Goal: Information Seeking & Learning: Learn about a topic

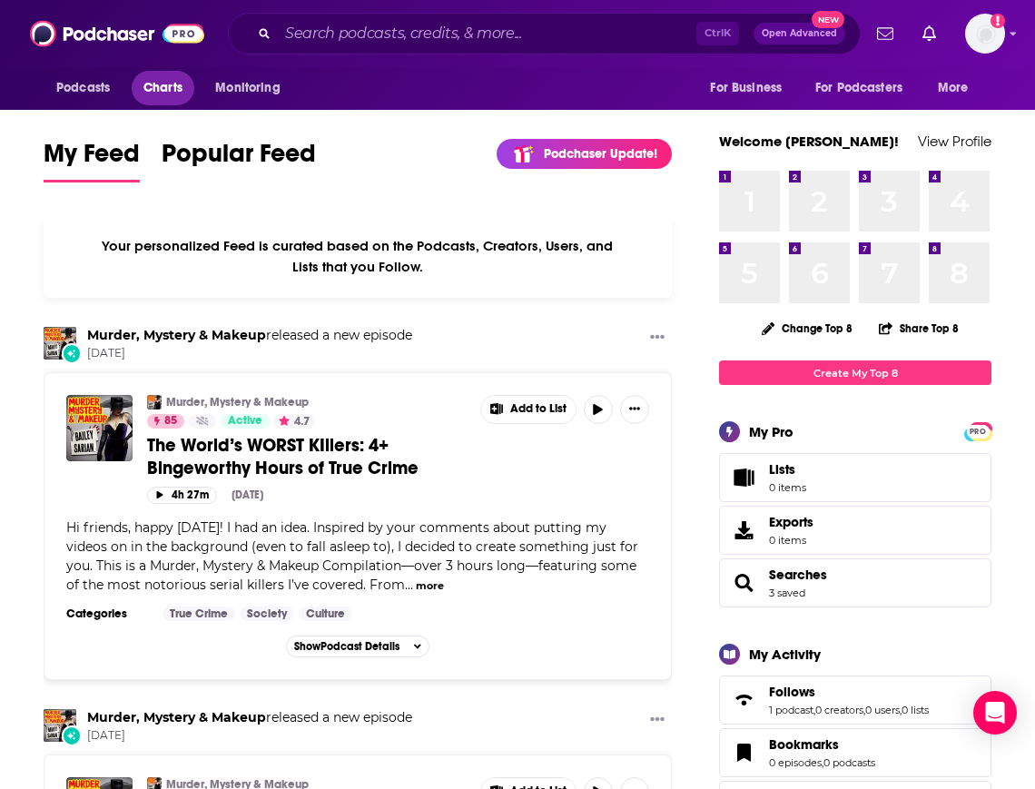
click at [168, 99] on span "Charts" at bounding box center [163, 87] width 39 height 25
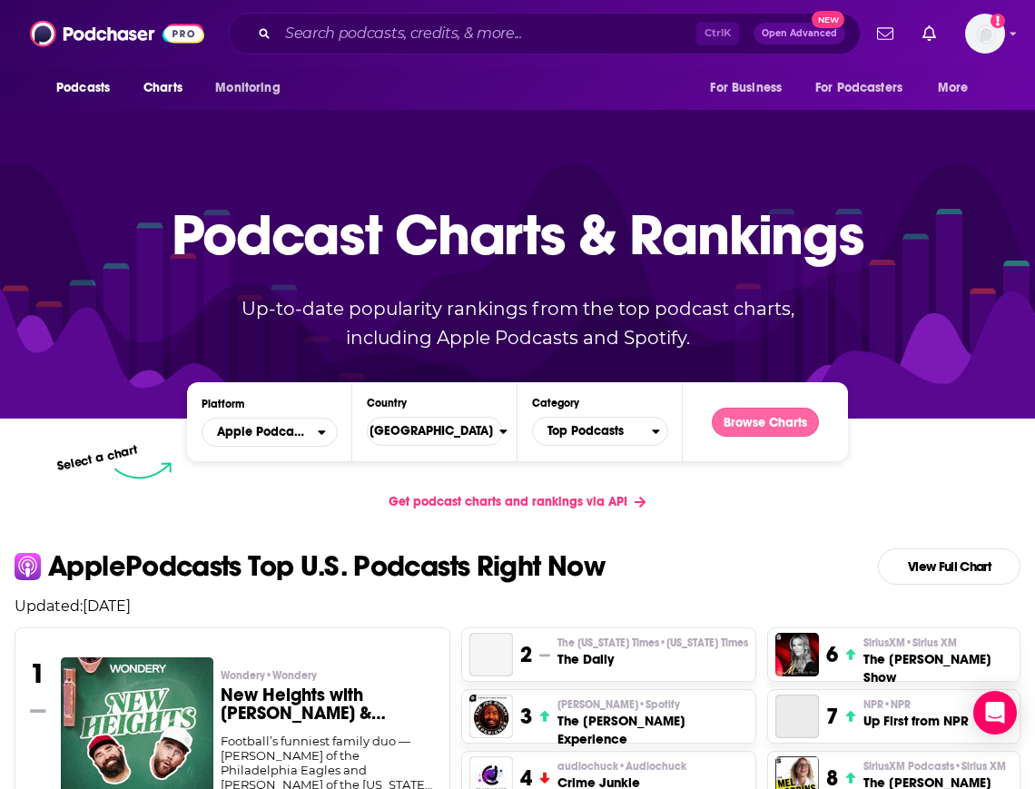
click at [760, 432] on button "Browse Charts" at bounding box center [765, 422] width 107 height 29
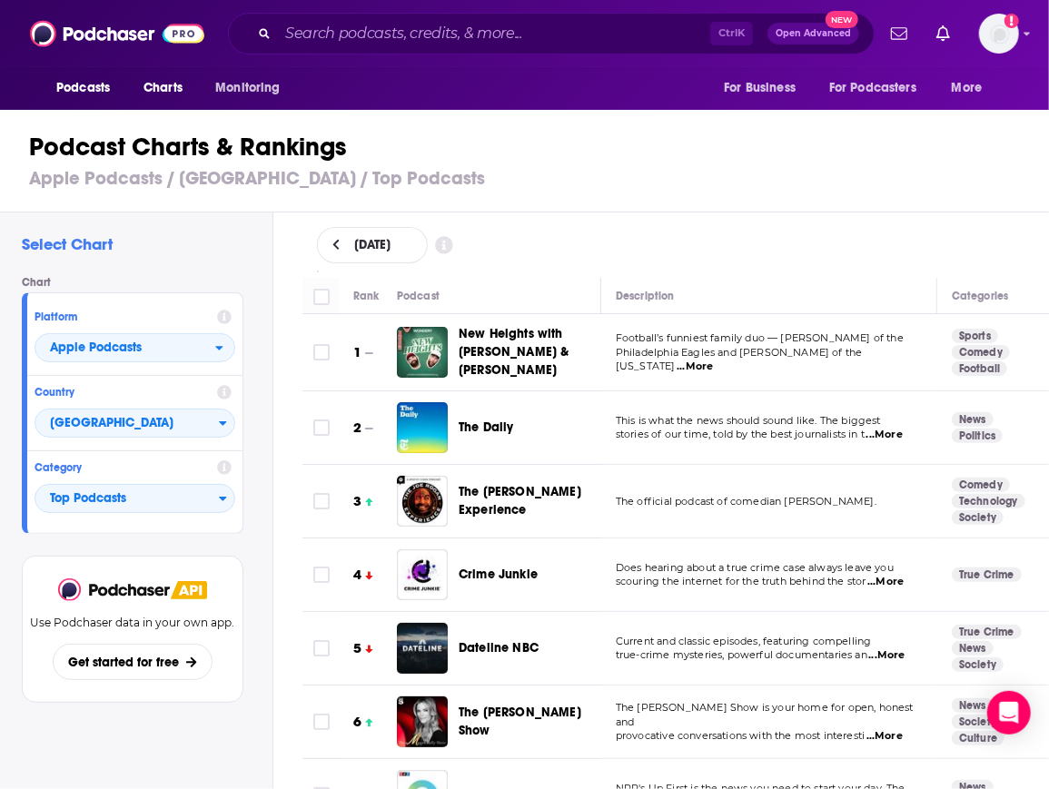
click at [787, 266] on div "[DATE]" at bounding box center [676, 245] width 777 height 65
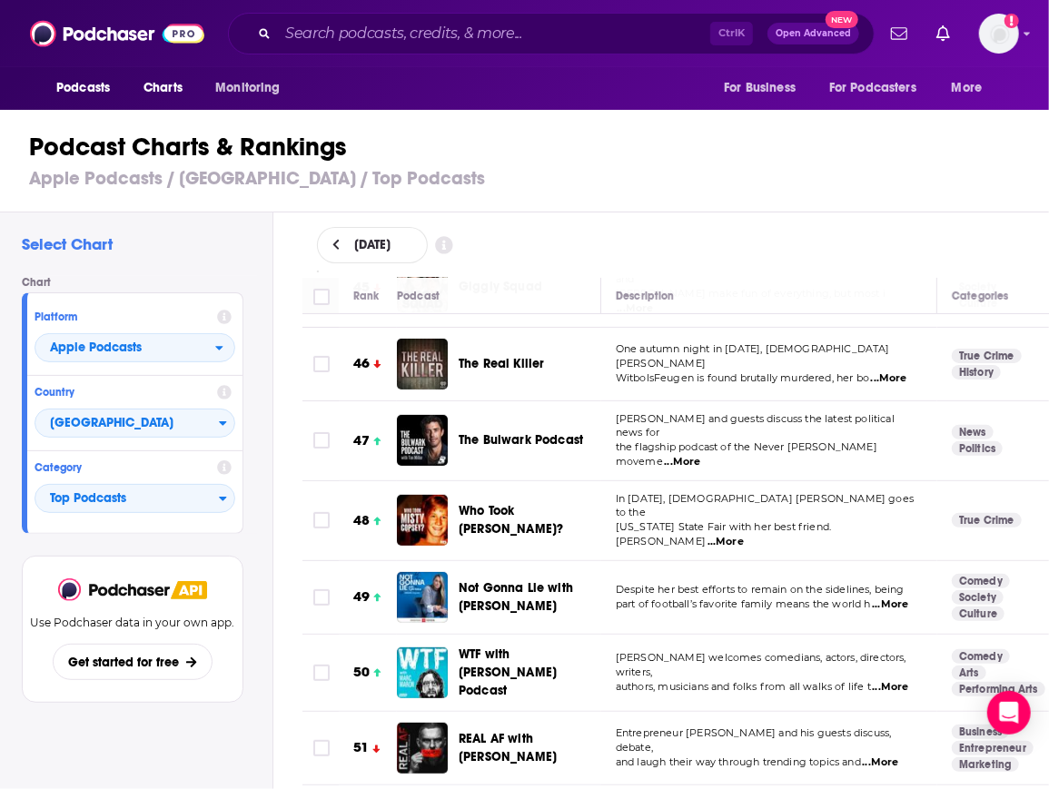
scroll to position [3459, 0]
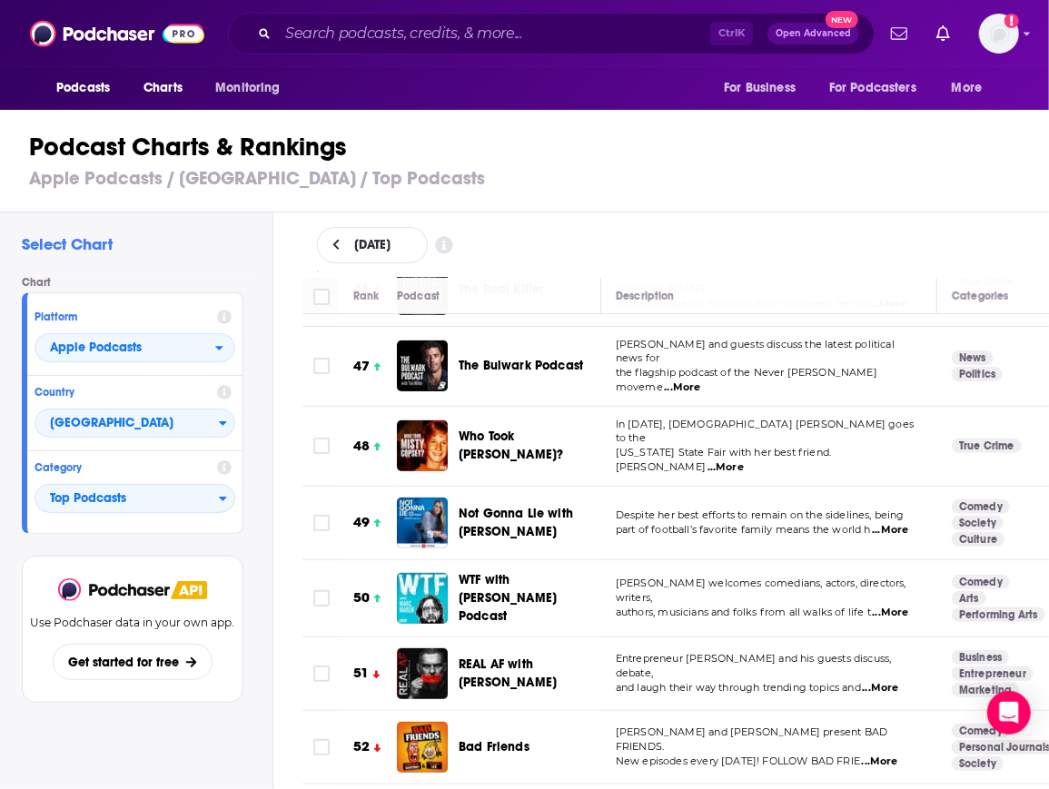
click at [900, 152] on h1 "Podcast Charts & Rankings" at bounding box center [532, 147] width 1006 height 33
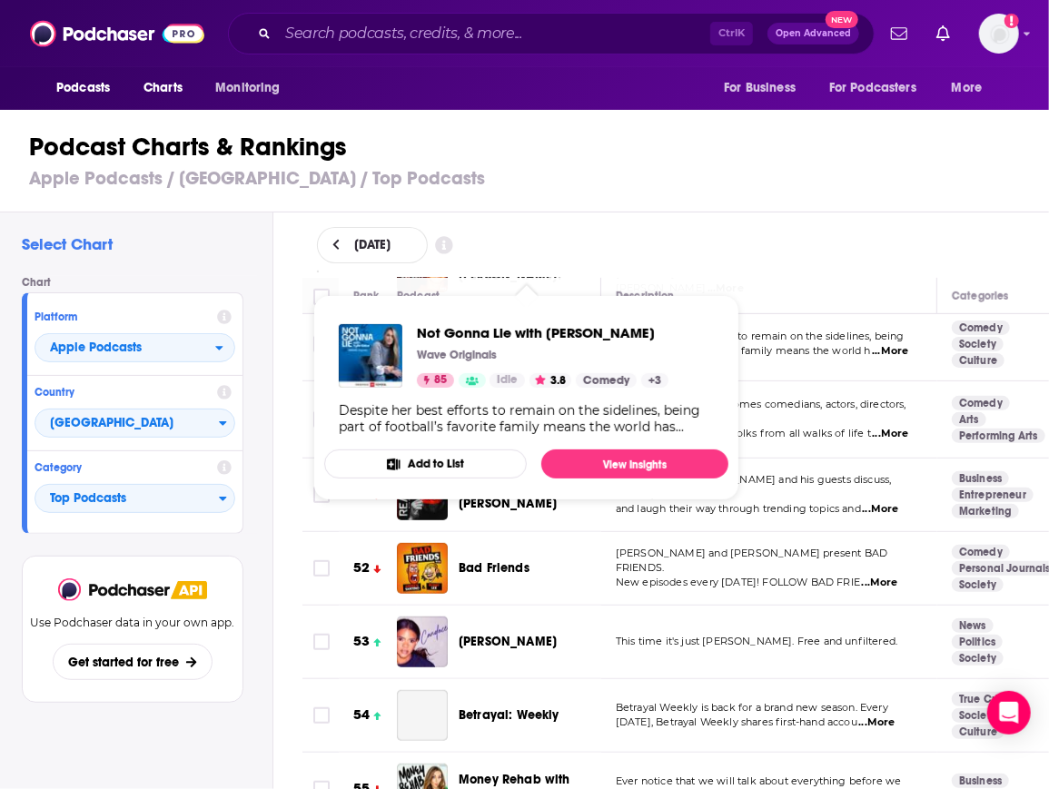
scroll to position [3637, 0]
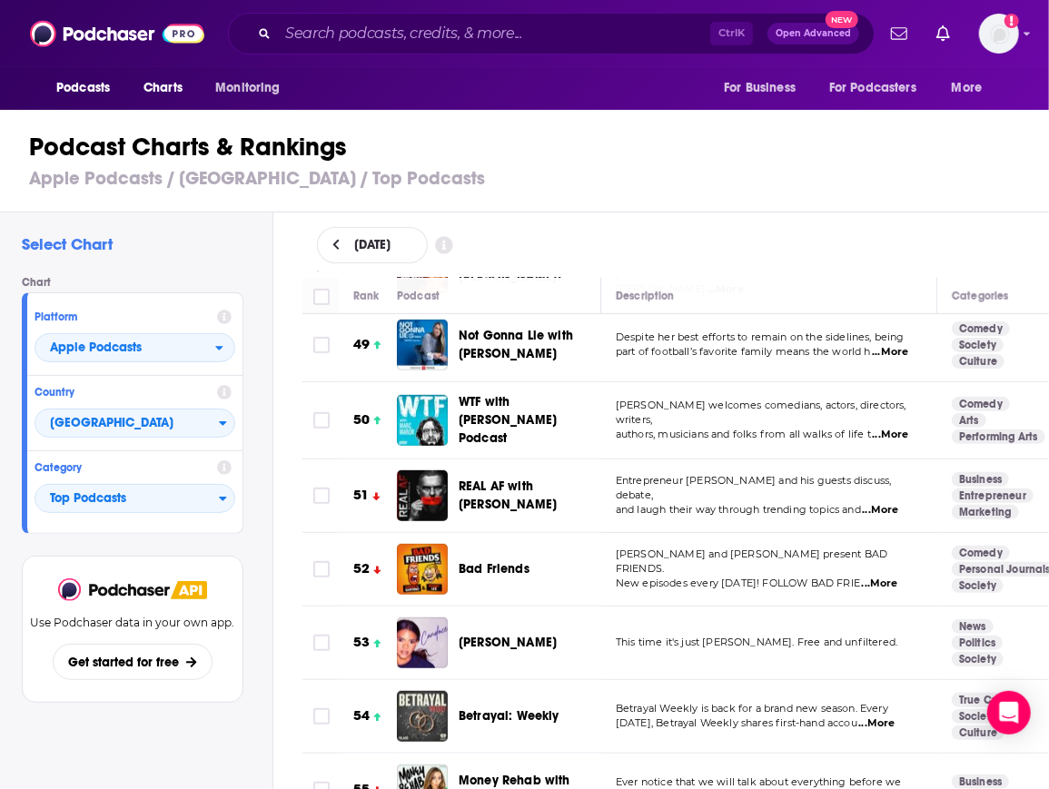
click at [585, 161] on h1 "Podcast Charts & Rankings" at bounding box center [532, 147] width 1006 height 33
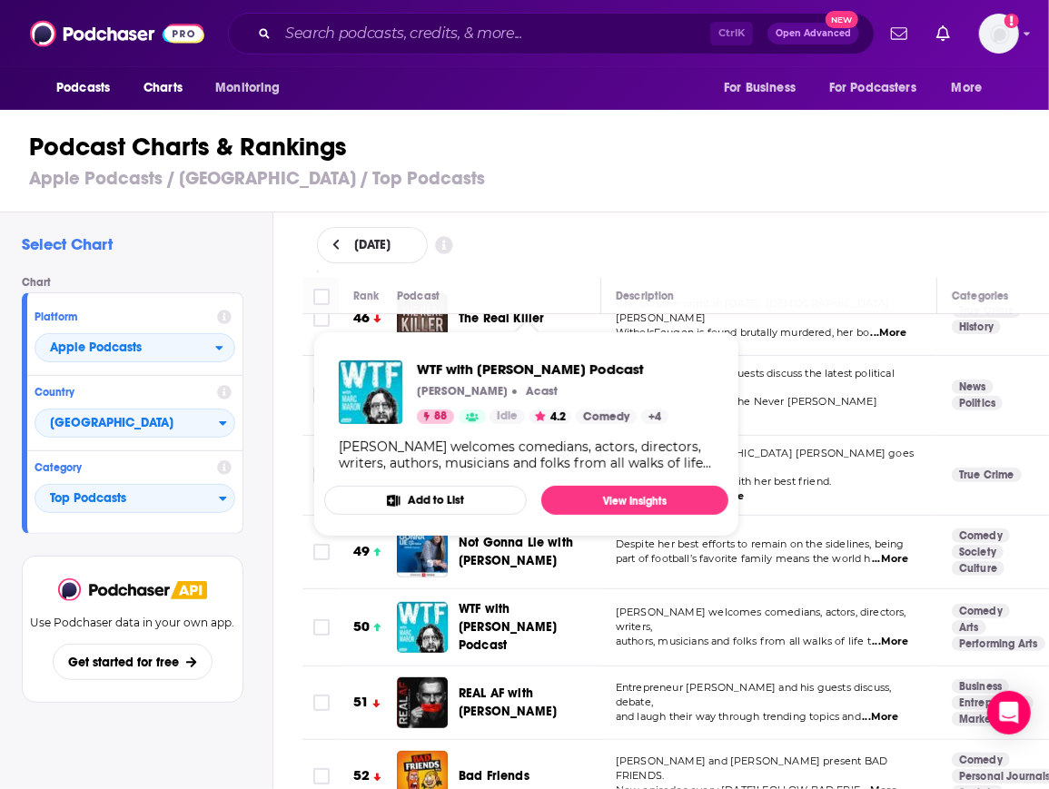
scroll to position [3396, 0]
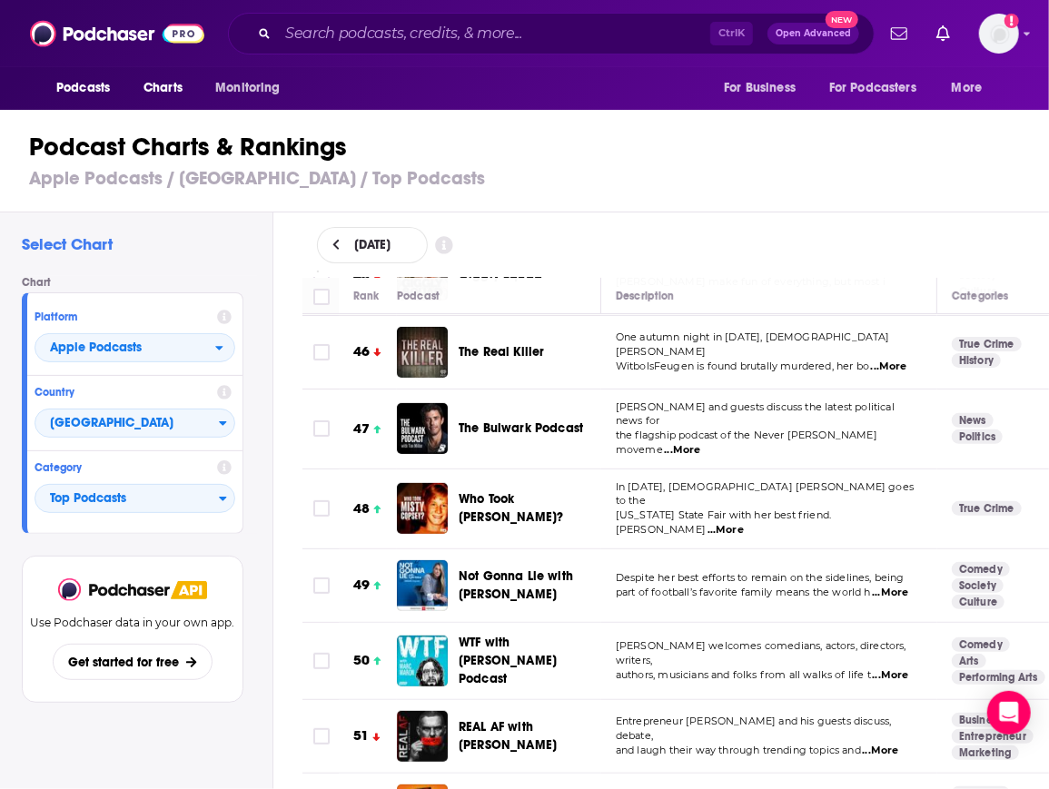
click at [911, 152] on h1 "Podcast Charts & Rankings" at bounding box center [532, 147] width 1006 height 33
click at [163, 86] on span "Charts" at bounding box center [163, 87] width 39 height 25
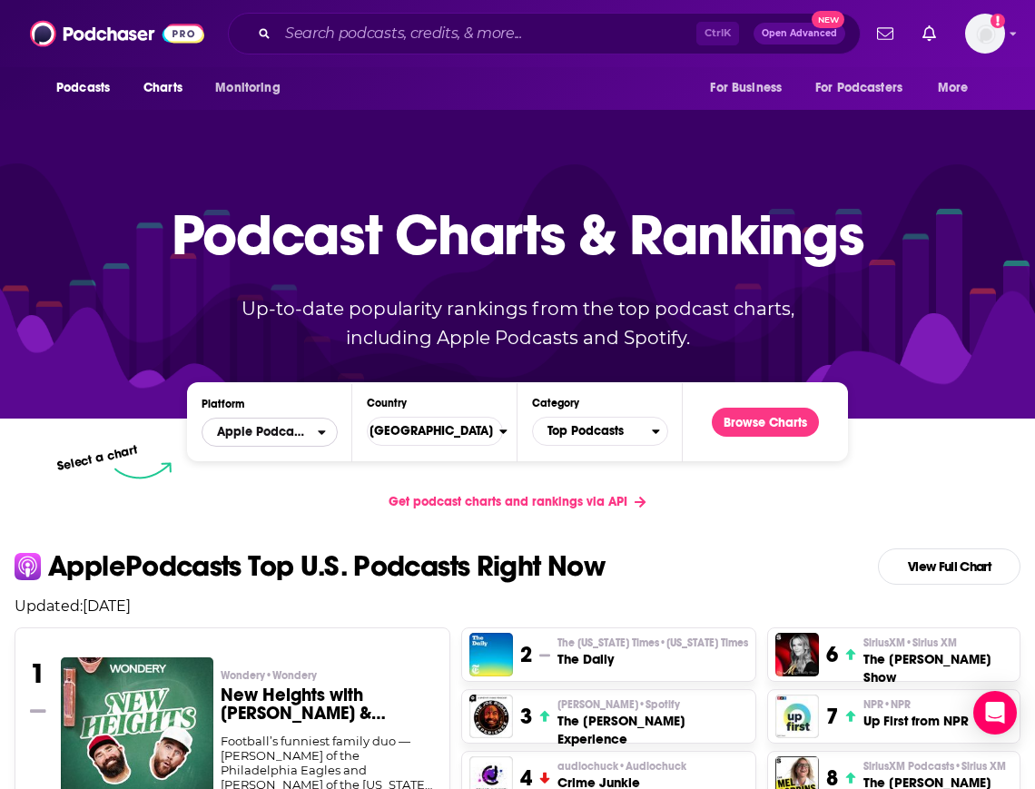
click at [317, 432] on span "Apple Podcasts" at bounding box center [260, 432] width 115 height 31
click at [293, 484] on span "Spotify" at bounding box center [269, 487] width 113 height 11
click at [763, 431] on button "Browse Charts" at bounding box center [765, 422] width 107 height 29
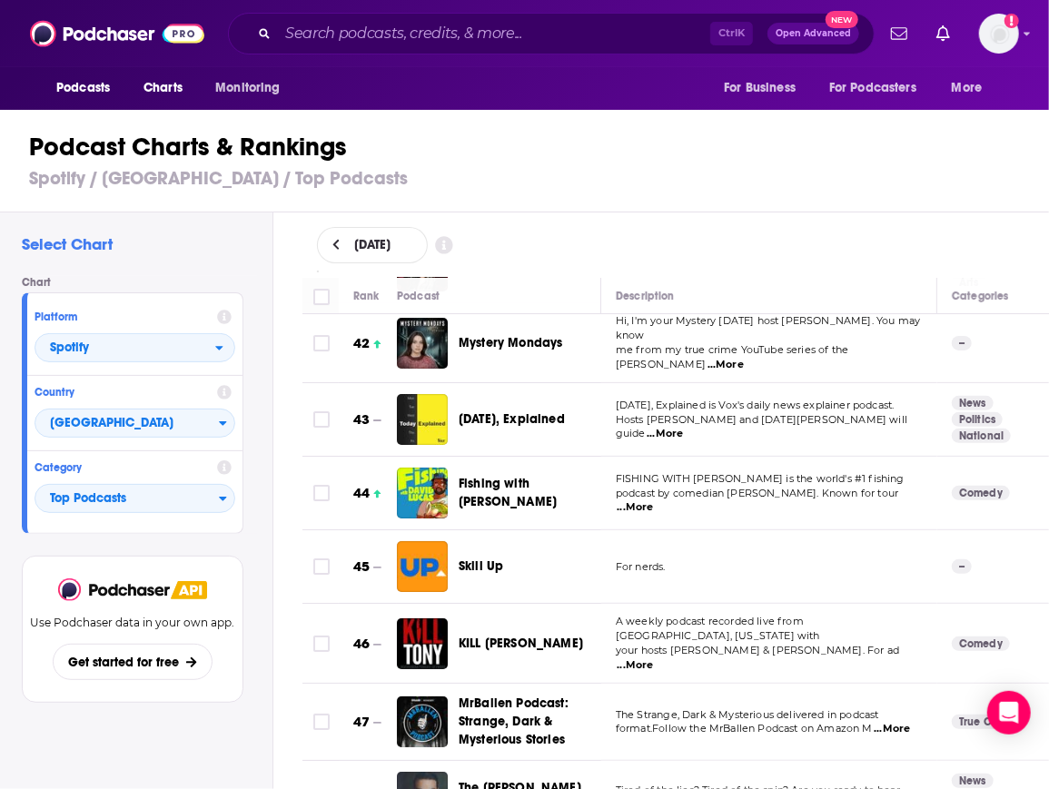
scroll to position [3060, 0]
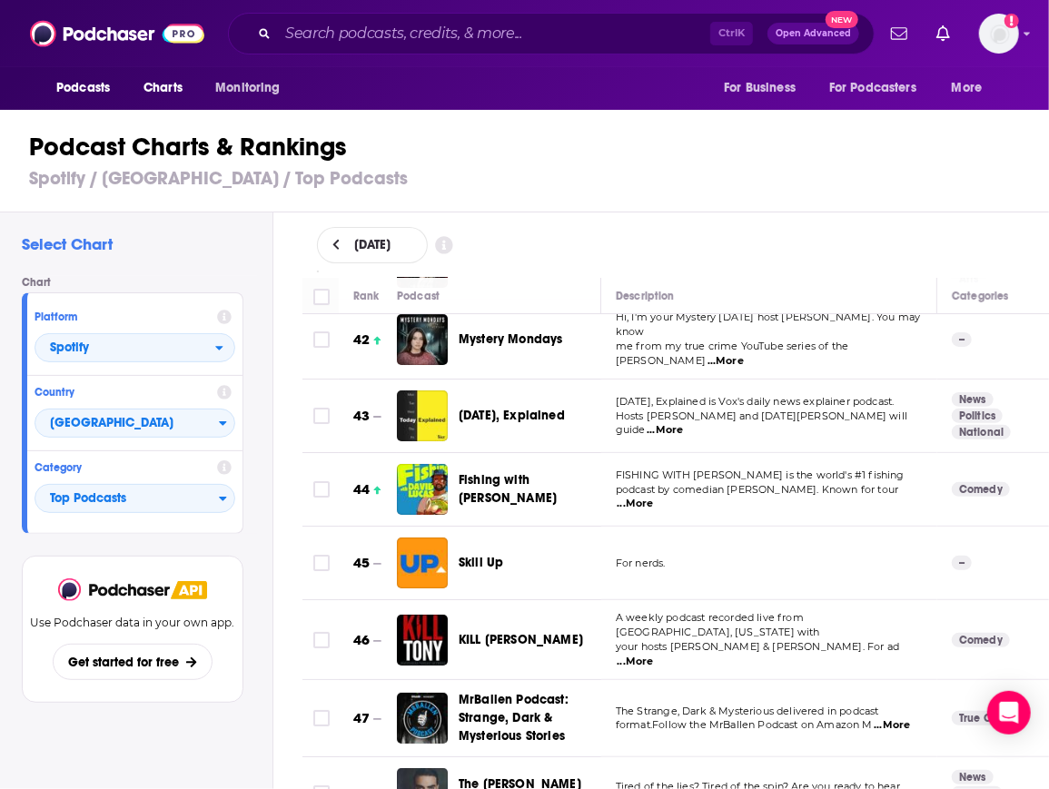
click at [803, 299] on div "Description" at bounding box center [769, 296] width 306 height 22
click at [838, 282] on th "Description" at bounding box center [769, 296] width 336 height 36
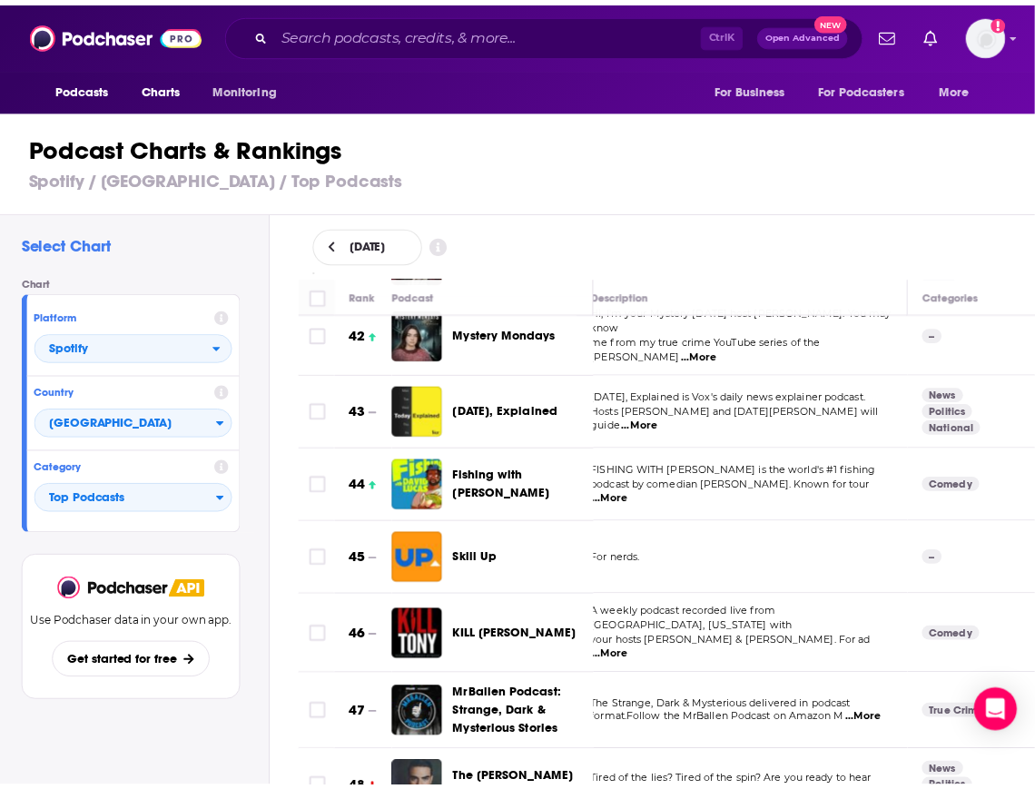
scroll to position [3063, 18]
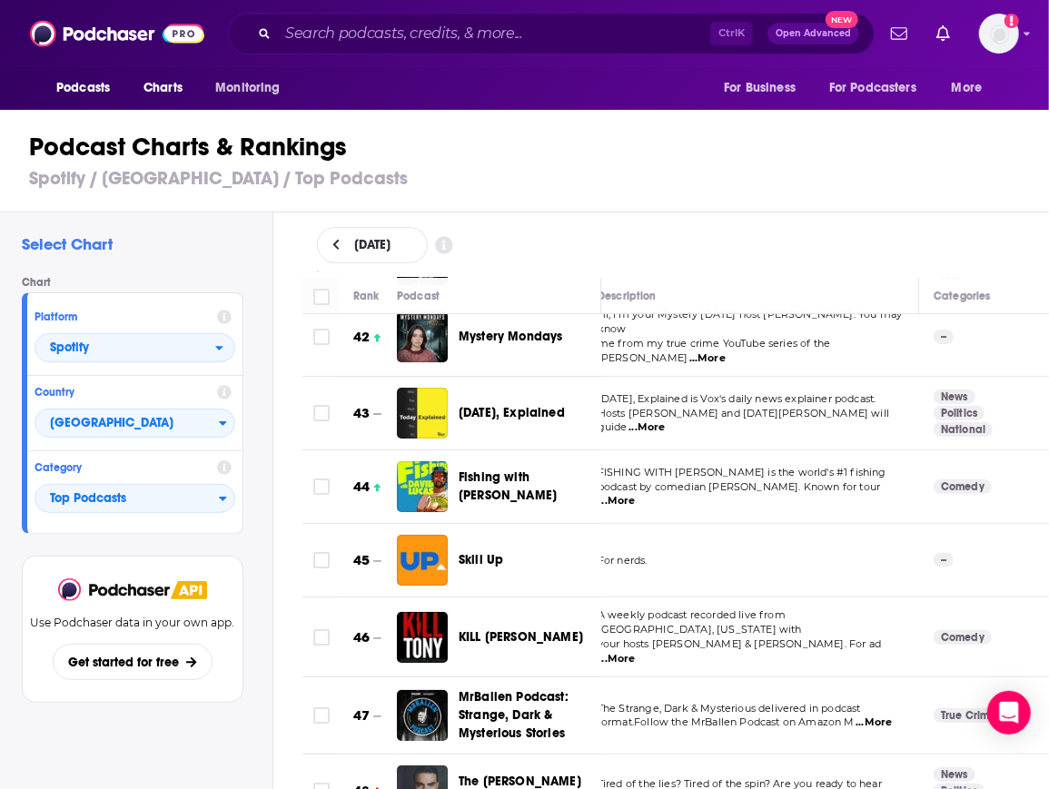
click at [483, 470] on span "Fishing with [PERSON_NAME]" at bounding box center [508, 487] width 98 height 34
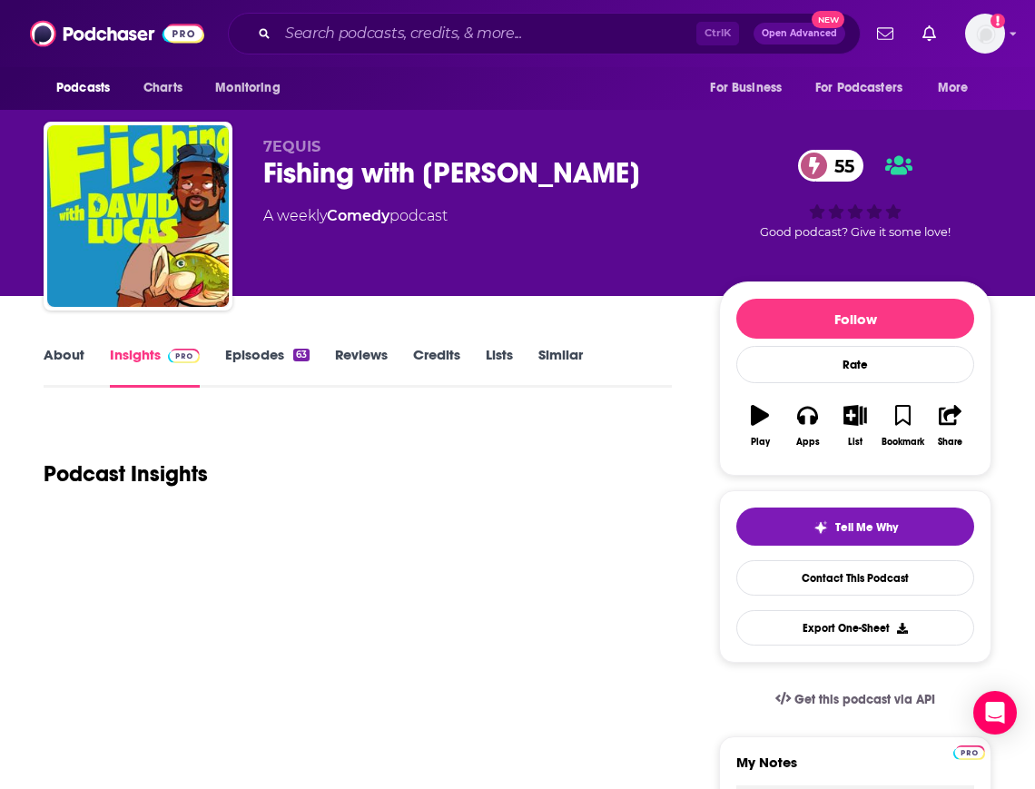
click at [381, 171] on div "Fishing with [PERSON_NAME] 55" at bounding box center [476, 172] width 427 height 35
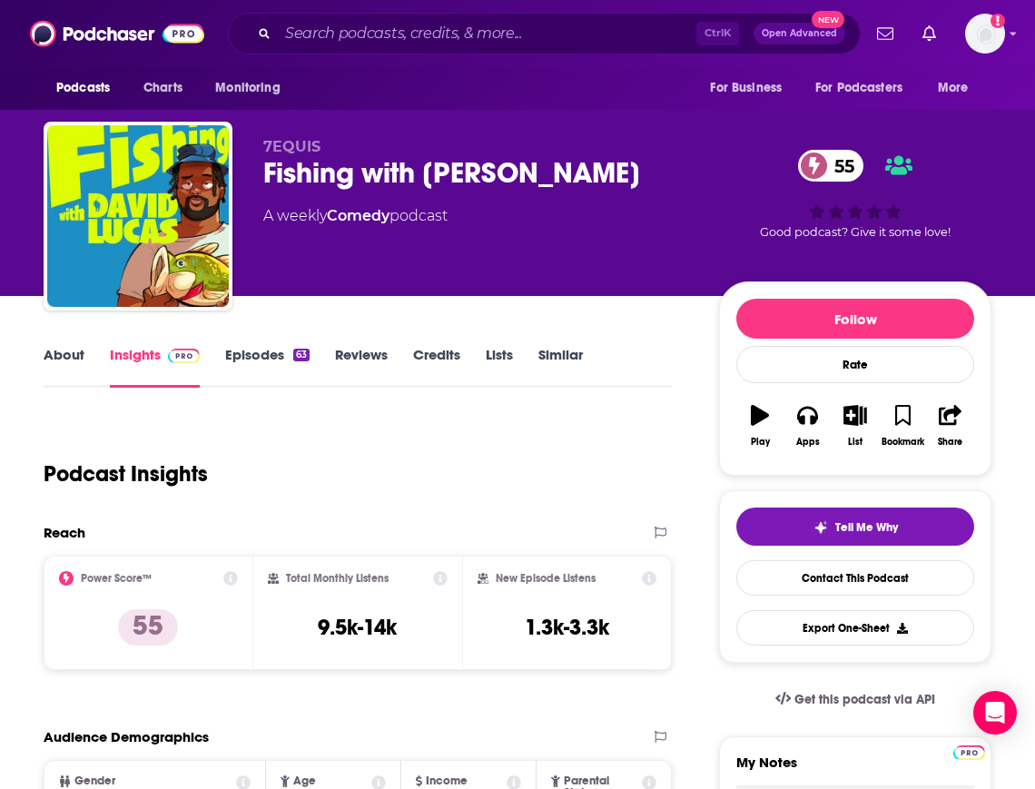
click at [381, 171] on div "Fishing with [PERSON_NAME] 55" at bounding box center [476, 172] width 427 height 35
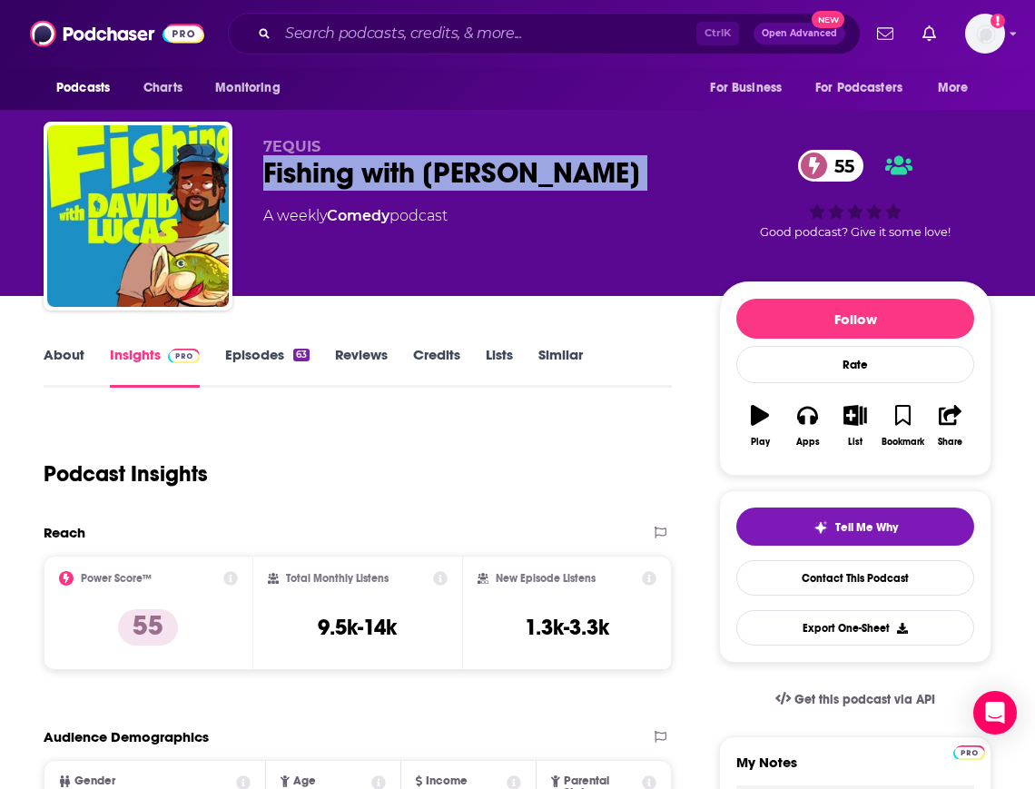
click at [381, 171] on div "Fishing with [PERSON_NAME] 55" at bounding box center [476, 172] width 427 height 35
copy div "Fishing with [PERSON_NAME] 55"
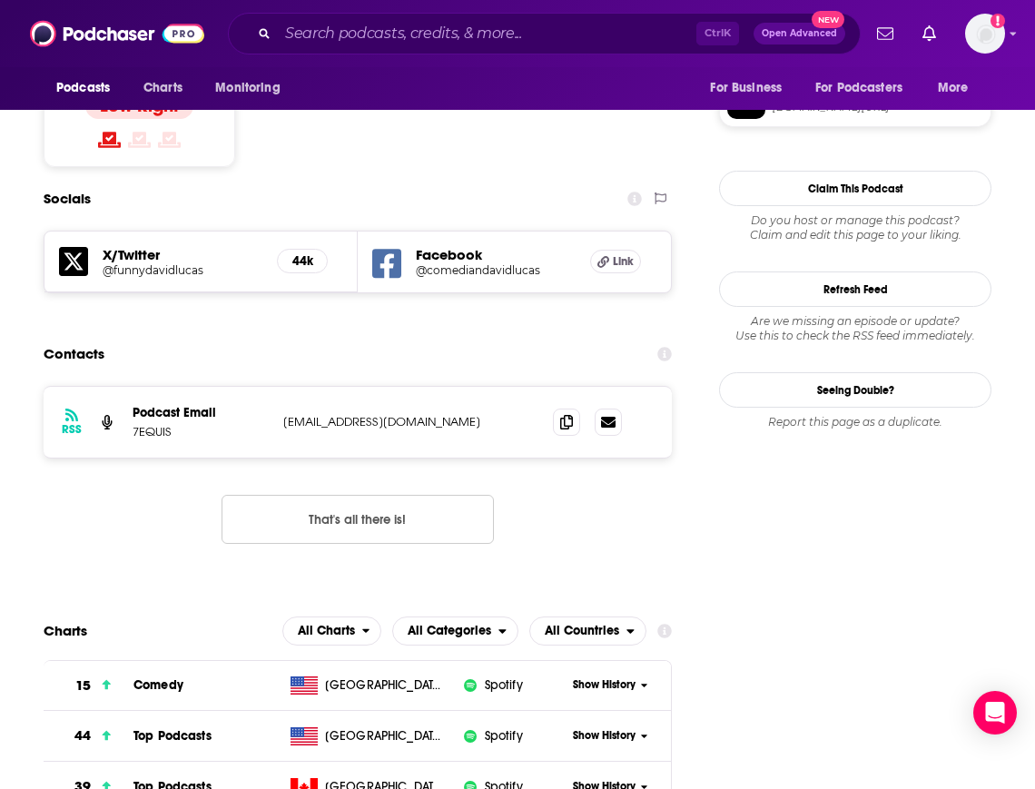
scroll to position [1689, 0]
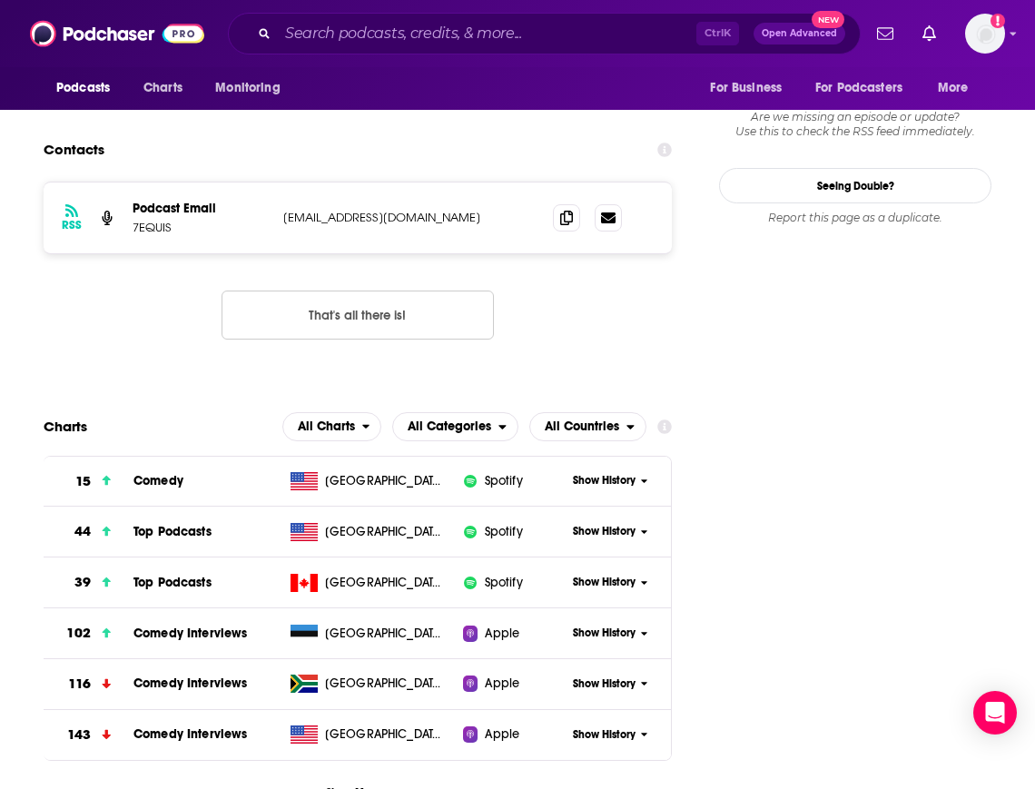
click at [617, 524] on span "Show History" at bounding box center [604, 531] width 63 height 15
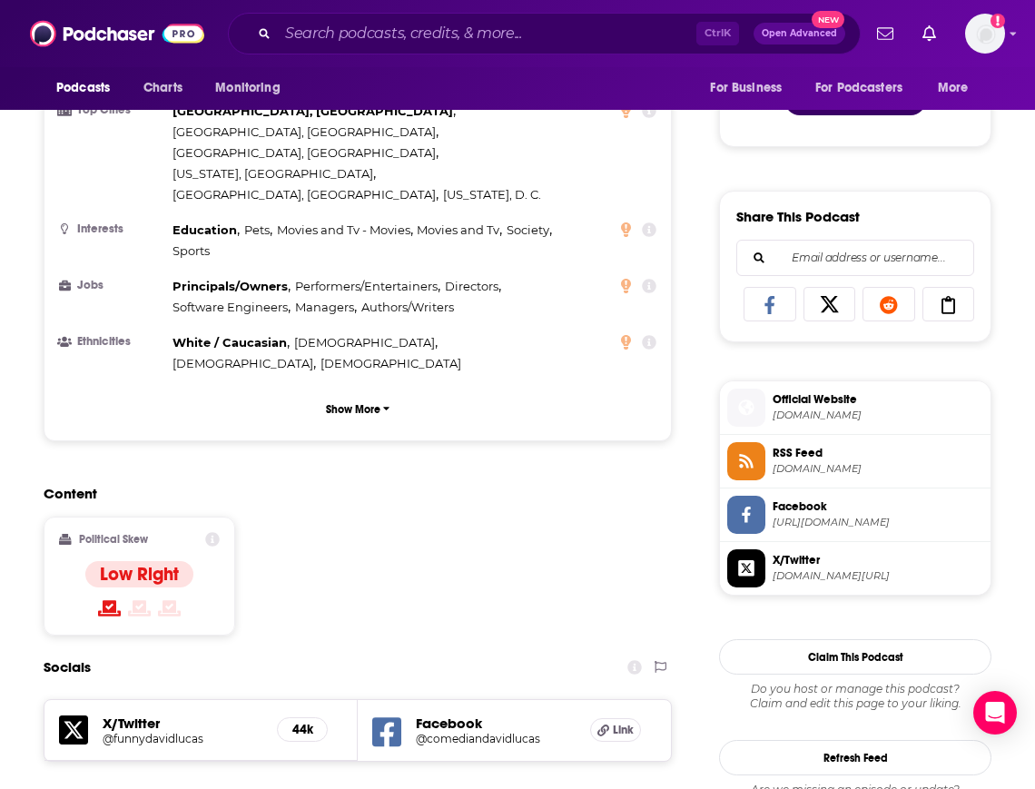
scroll to position [802, 0]
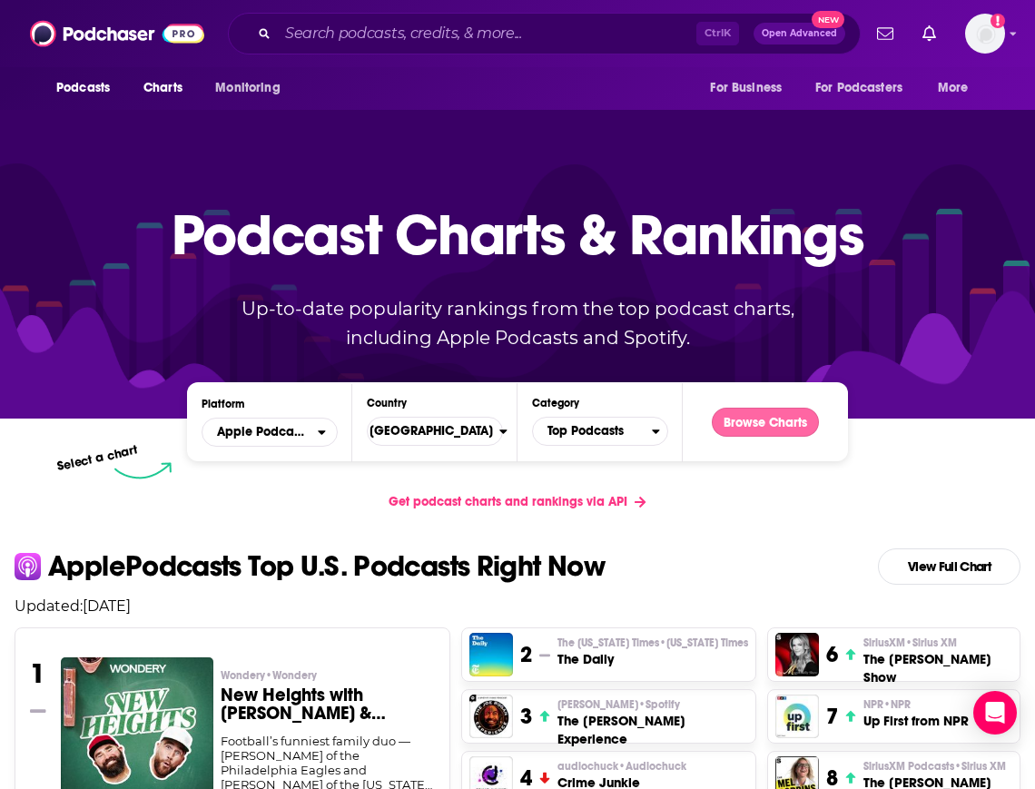
click at [756, 427] on button "Browse Charts" at bounding box center [765, 422] width 107 height 29
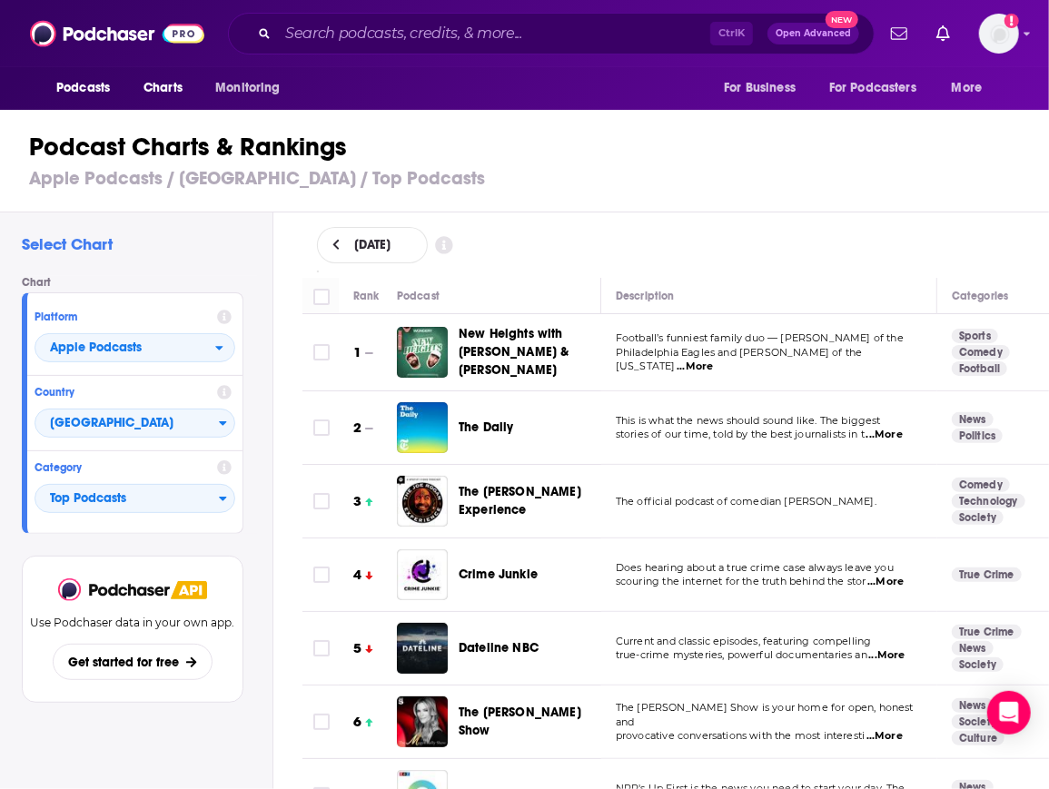
click at [883, 203] on div "Podcast Charts & Rankings Apple Podcasts / [GEOGRAPHIC_DATA] / Top Podcasts" at bounding box center [532, 161] width 1065 height 104
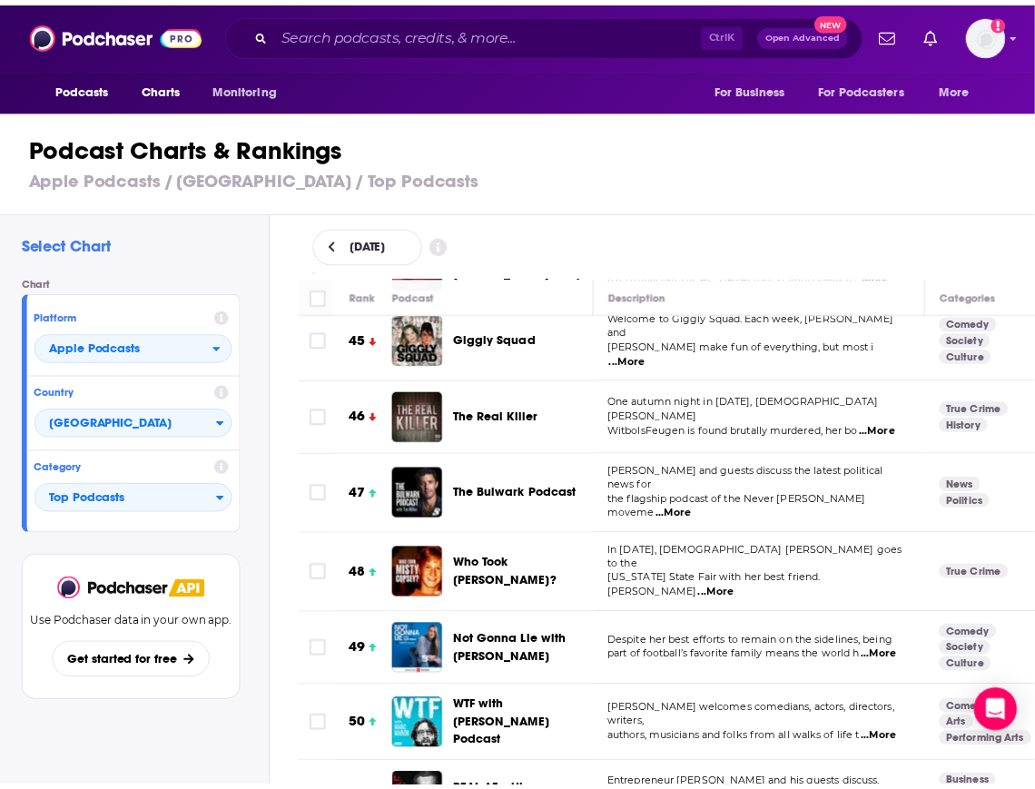
scroll to position [3374, 0]
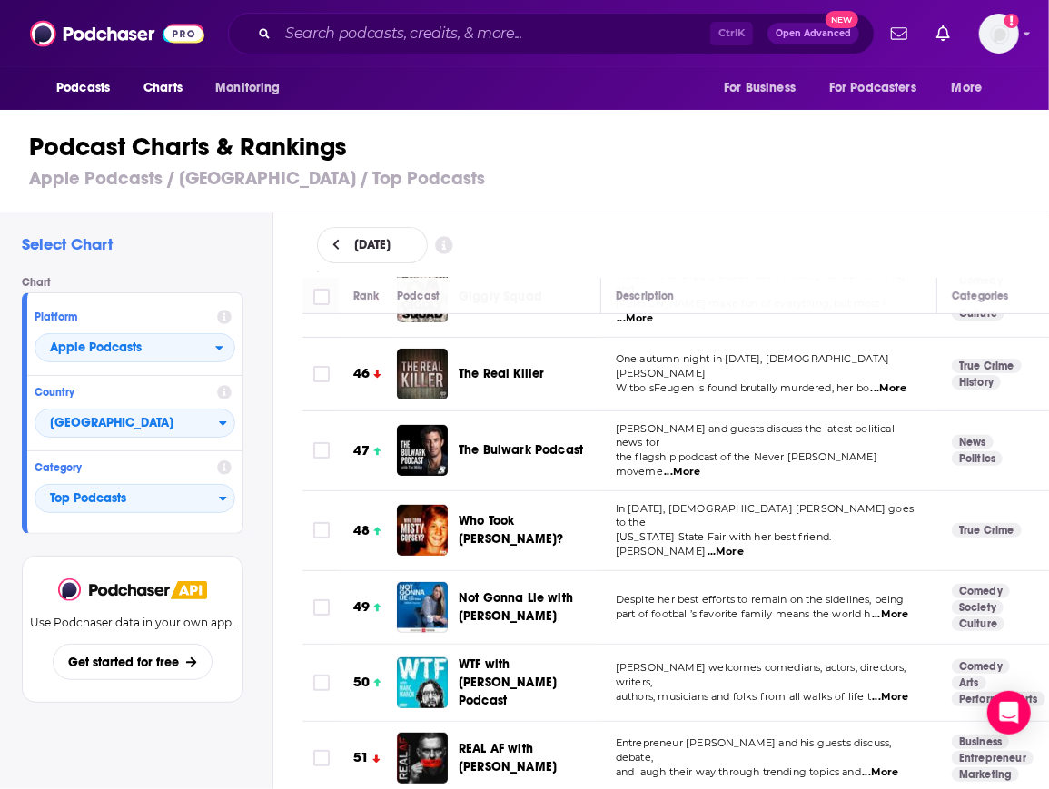
click at [496, 590] on span "Not Gonna Lie with [PERSON_NAME]" at bounding box center [516, 607] width 114 height 34
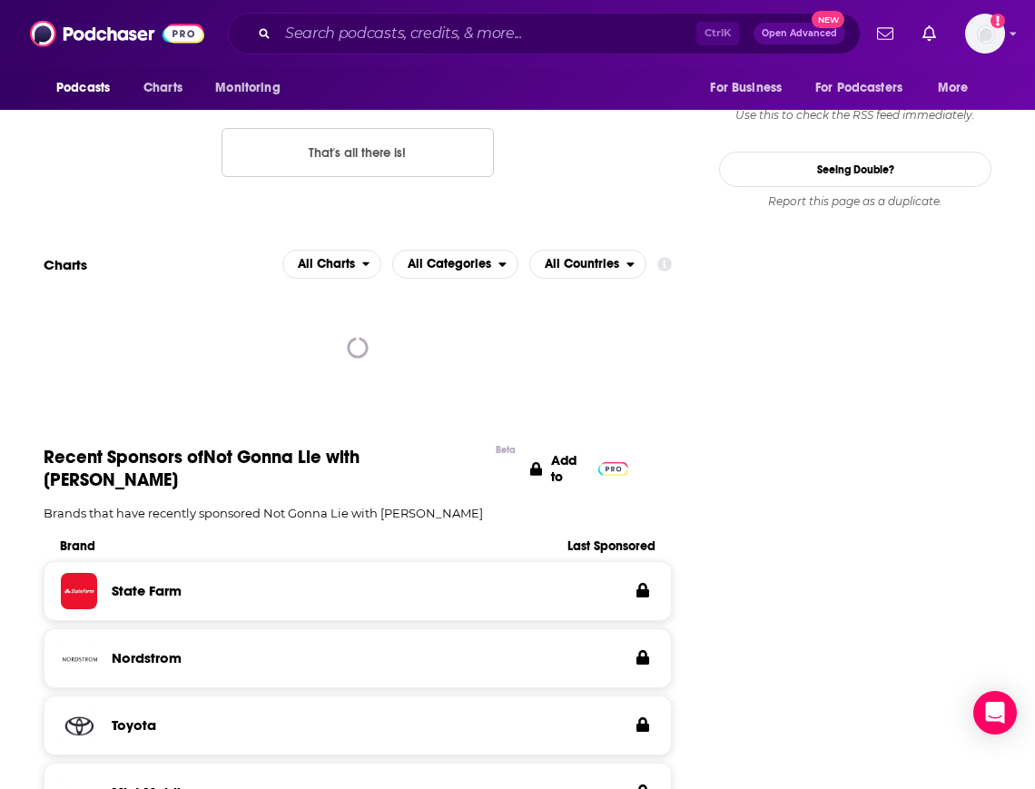
scroll to position [1958, 0]
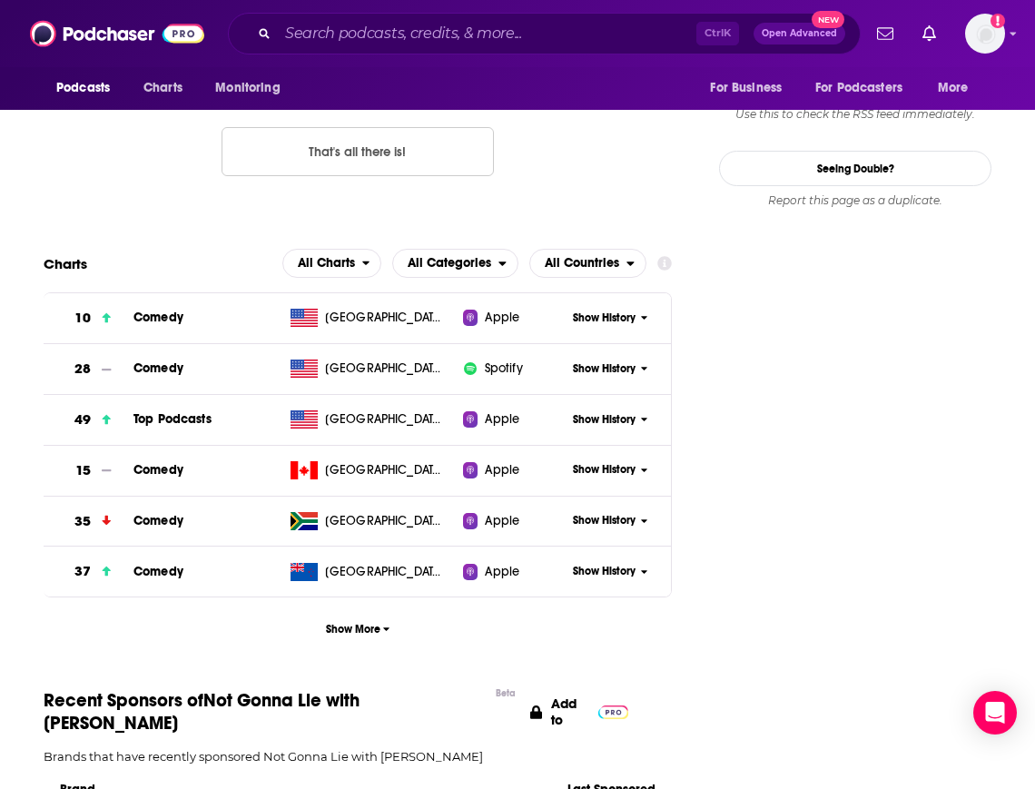
click at [606, 412] on span "Show History" at bounding box center [604, 419] width 63 height 15
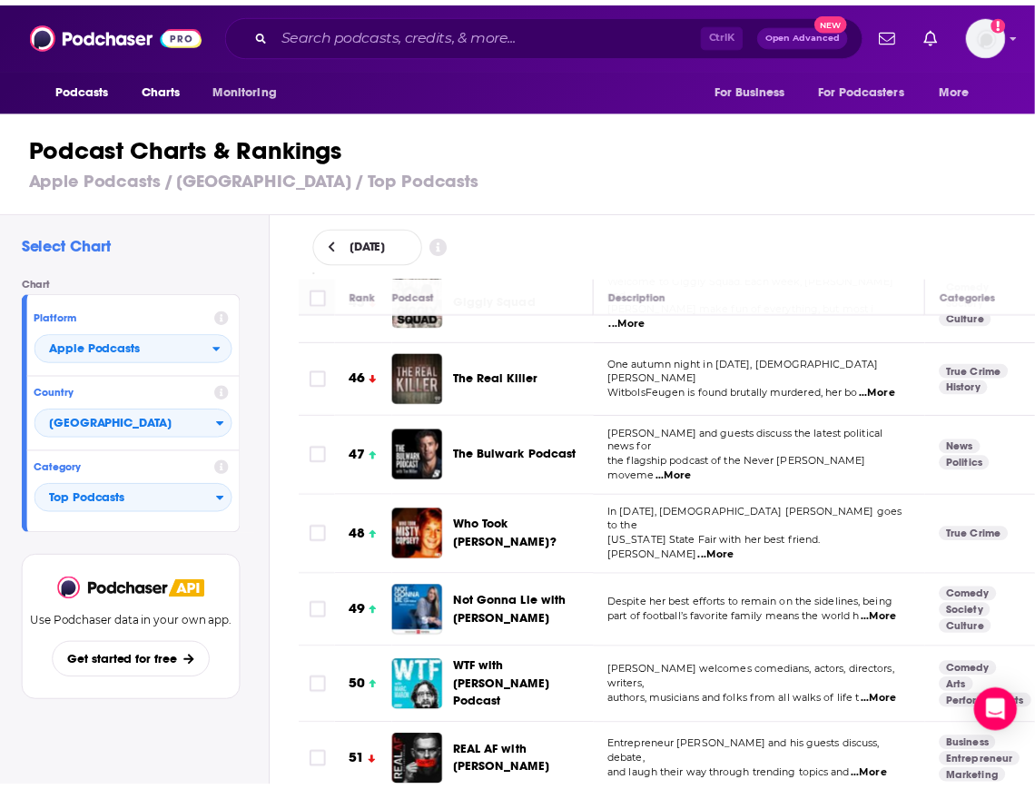
scroll to position [3369, 0]
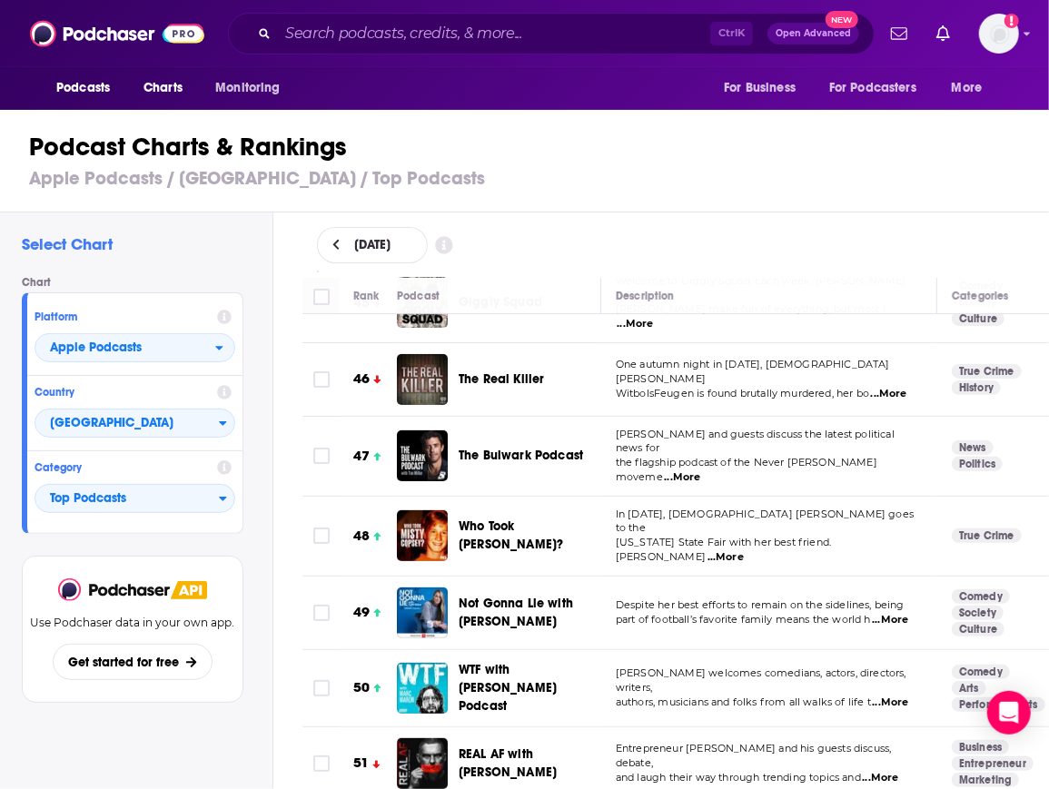
click at [499, 448] on span "The Bulwark Podcast" at bounding box center [521, 455] width 124 height 15
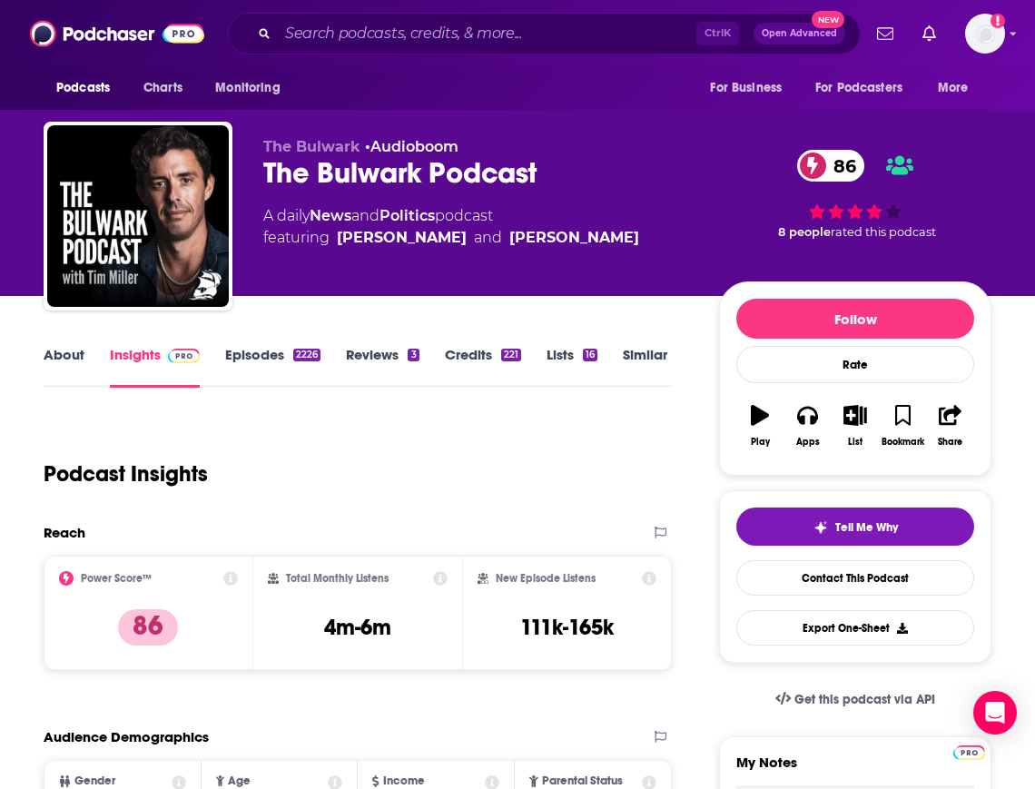
click at [626, 84] on div "Podcasts Charts Monitoring For Business For Podcasters More" at bounding box center [517, 88] width 1035 height 43
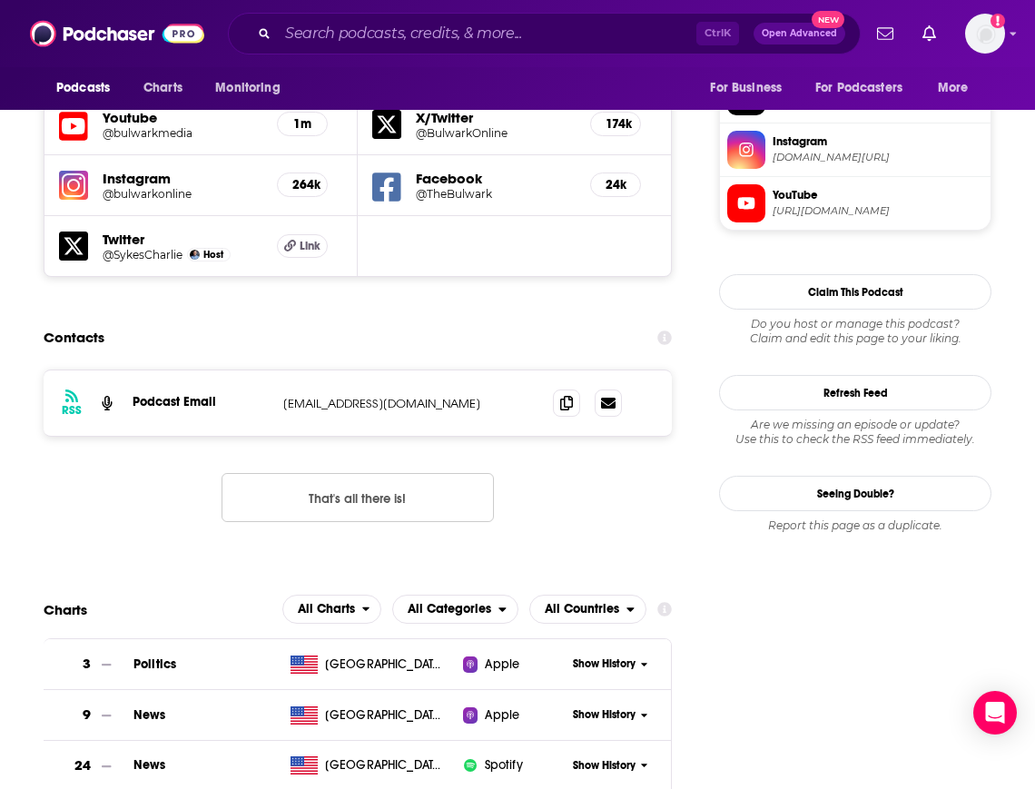
scroll to position [1835, 0]
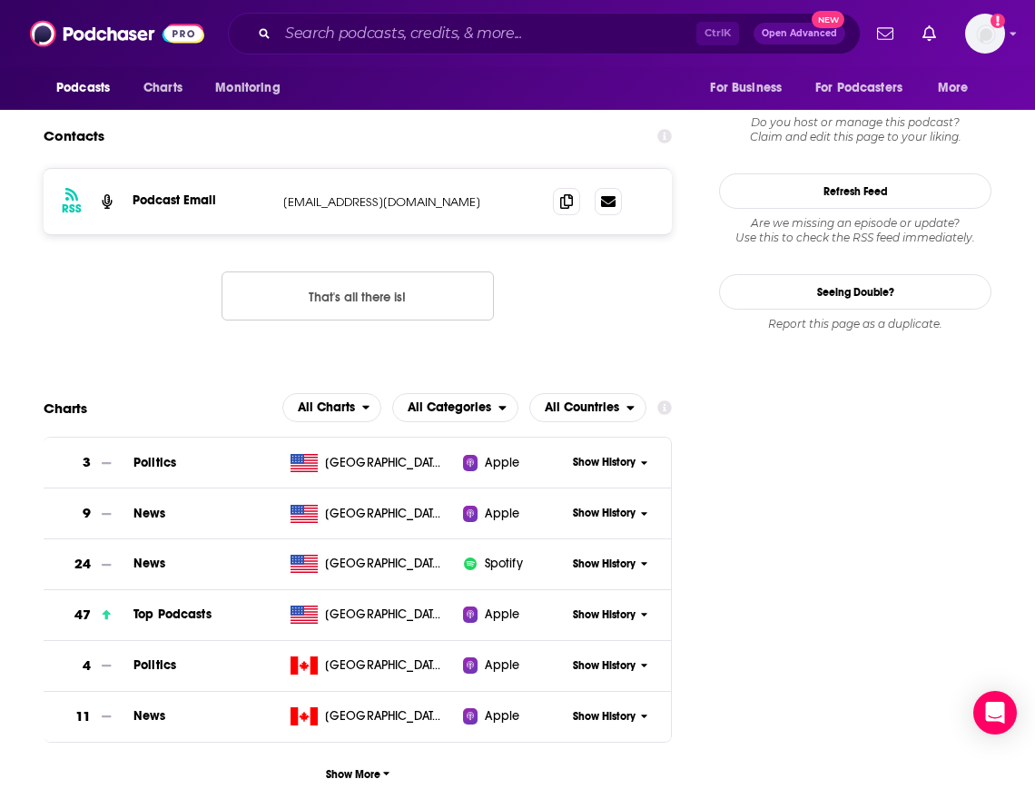
click at [598, 608] on span "Show History" at bounding box center [604, 615] width 63 height 15
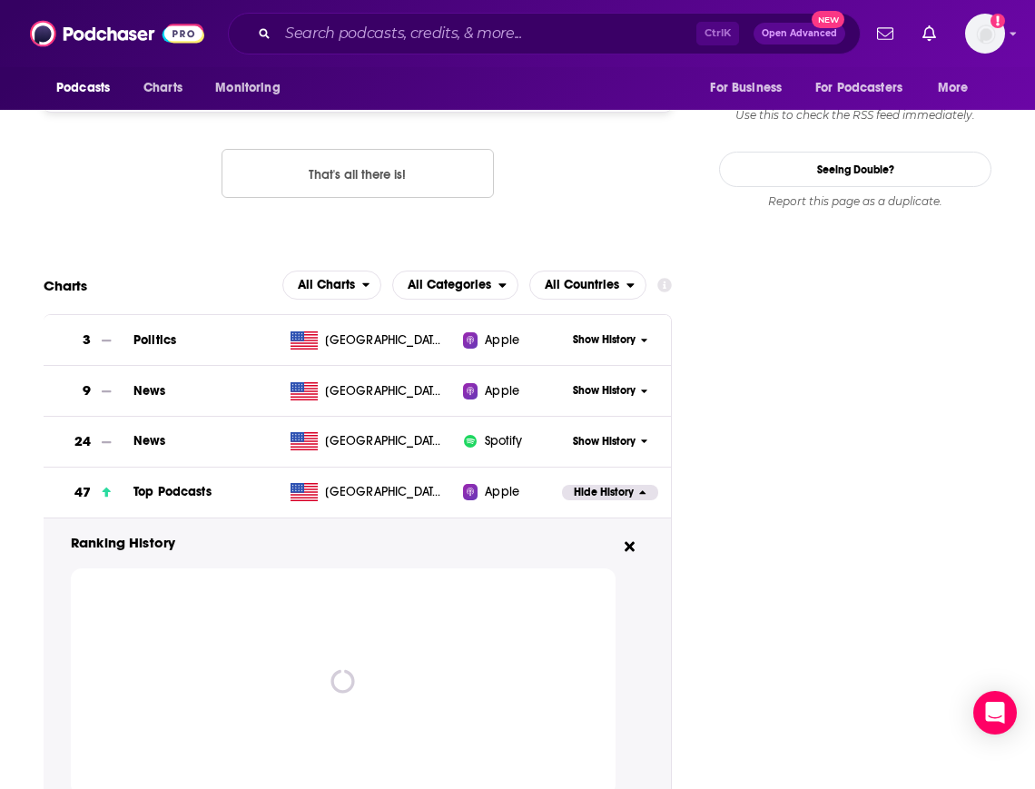
scroll to position [1958, 0]
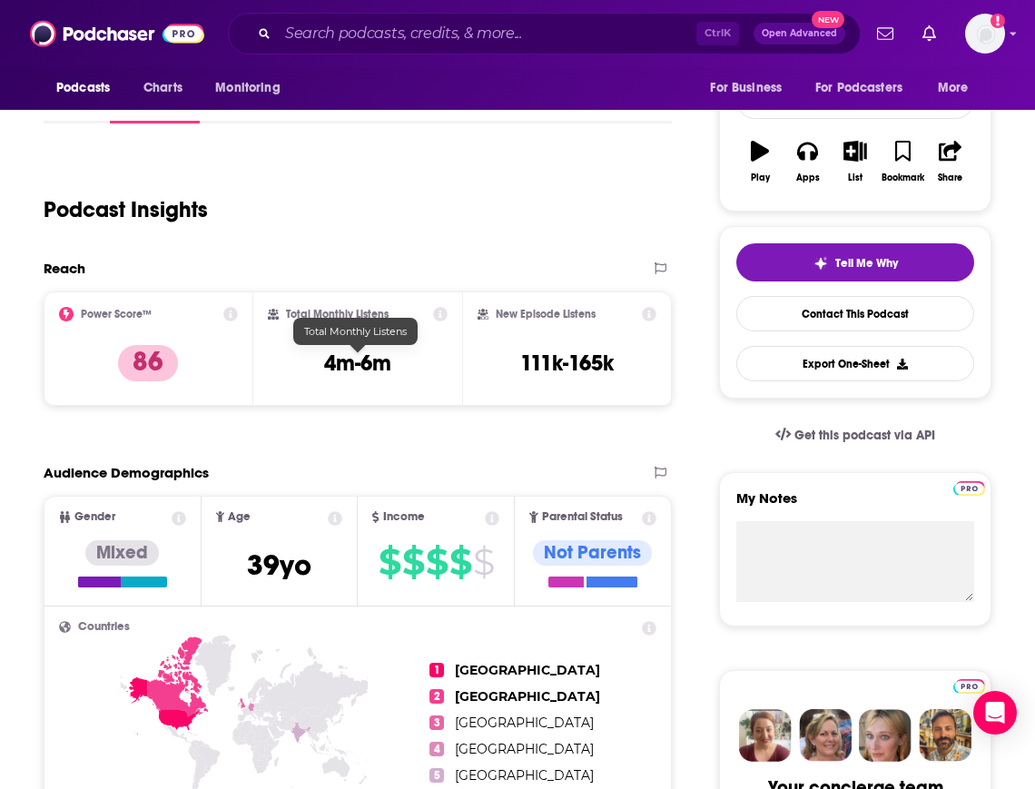
scroll to position [0, 0]
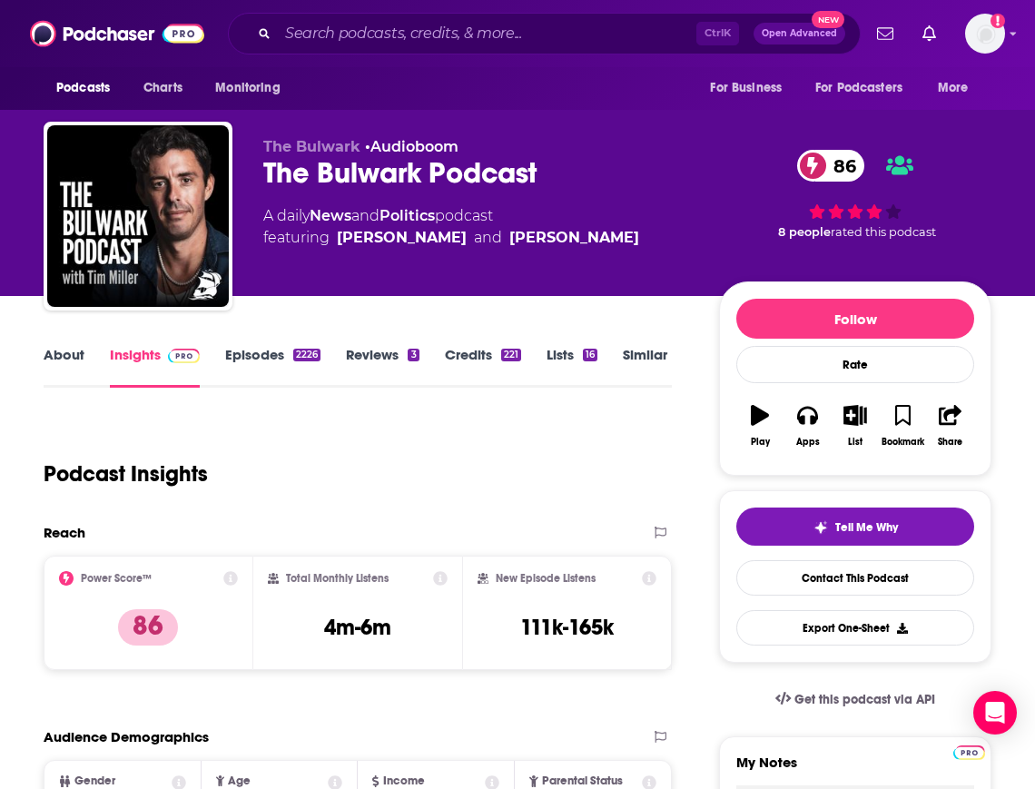
click at [400, 170] on div "The Bulwark Podcast 86" at bounding box center [476, 172] width 427 height 35
click at [731, 178] on div "86 8 people rated this podcast" at bounding box center [855, 194] width 272 height 113
